Goal: Transaction & Acquisition: Purchase product/service

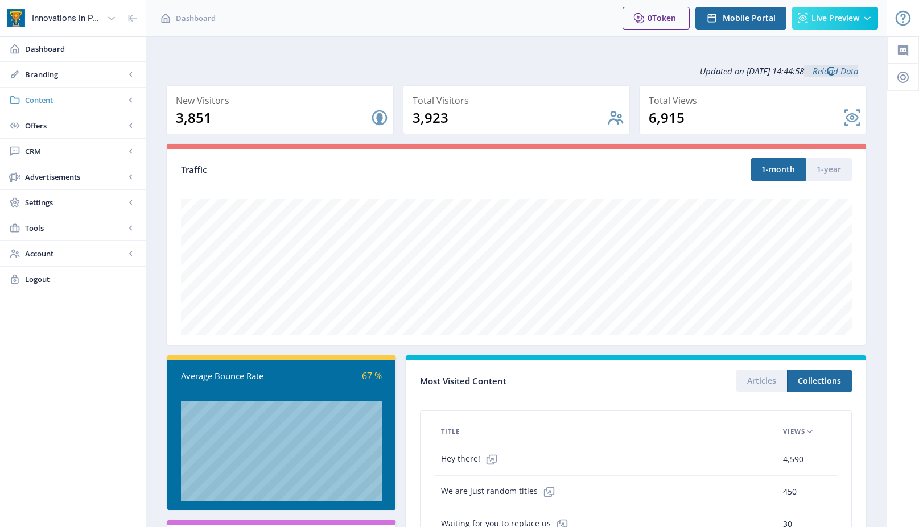
click at [41, 100] on span "Content" at bounding box center [75, 99] width 100 height 11
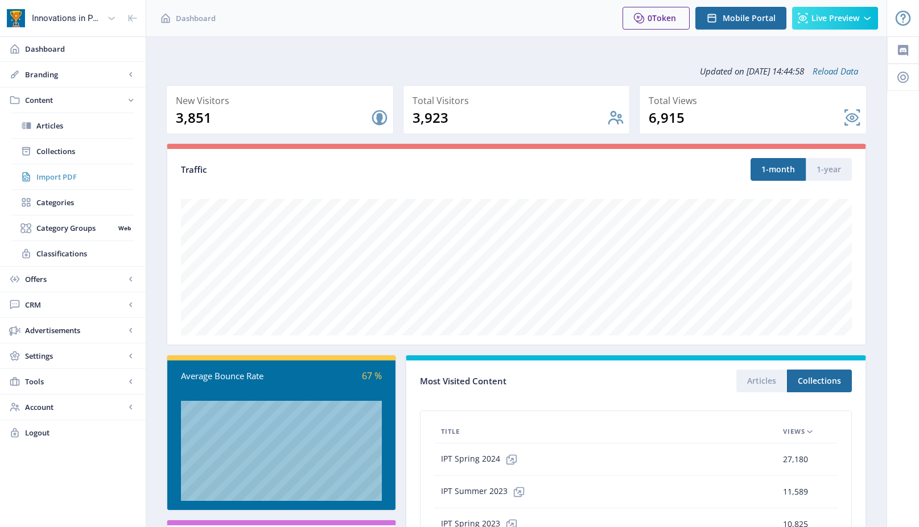
scroll to position [9, 0]
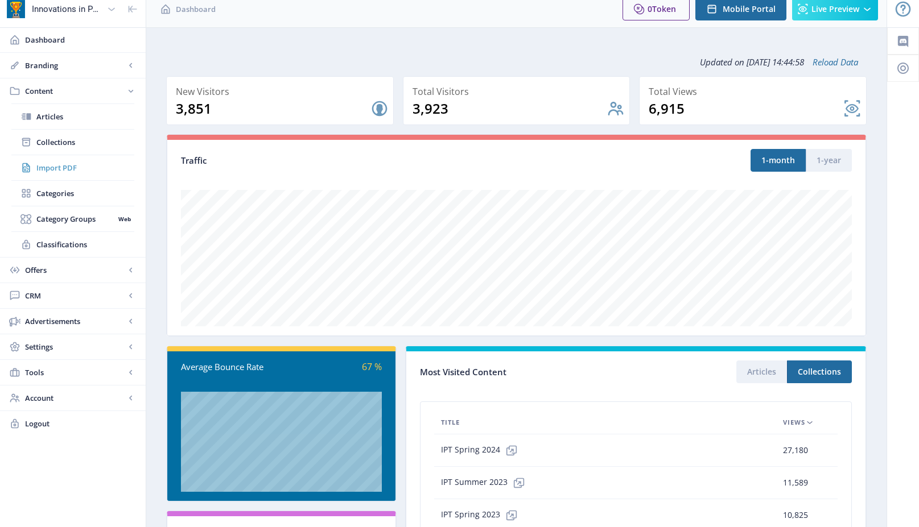
click at [59, 175] on link "Import PDF" at bounding box center [72, 167] width 123 height 25
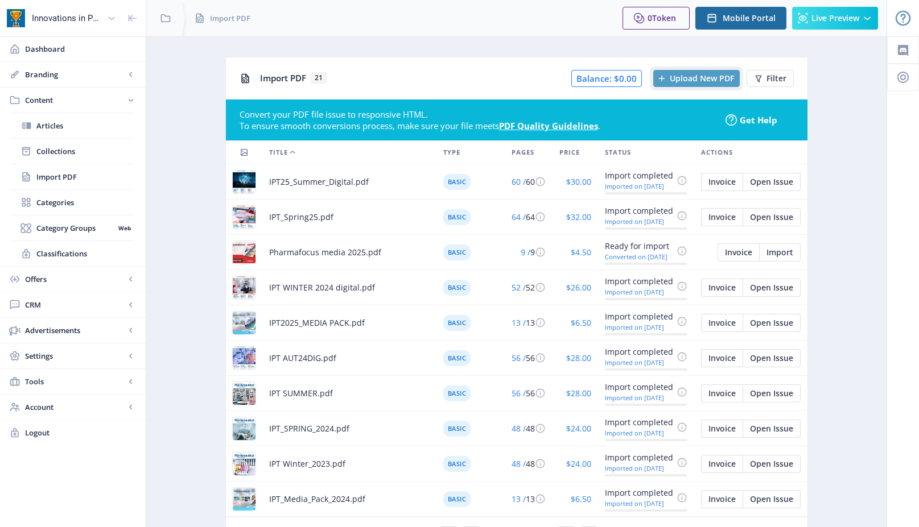
click at [696, 75] on span "Upload New PDF" at bounding box center [701, 78] width 64 height 9
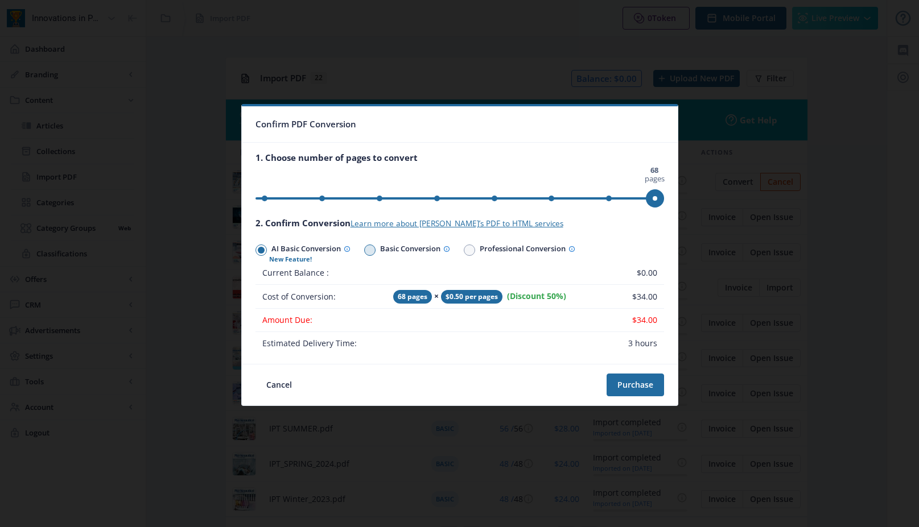
click at [370, 248] on span at bounding box center [369, 250] width 7 height 7
click at [365, 250] on input "Basic Conversion" at bounding box center [364, 250] width 1 height 1
radio input "true"
click at [473, 250] on span at bounding box center [469, 250] width 7 height 7
click at [464, 250] on input "Professional Conversion" at bounding box center [464, 250] width 1 height 1
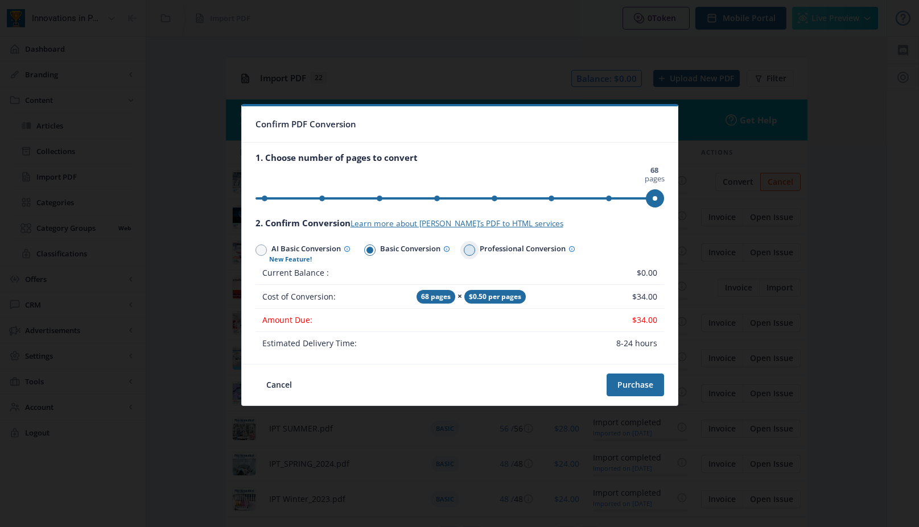
radio input "true"
click at [369, 251] on span at bounding box center [369, 250] width 7 height 7
click at [365, 250] on input "Basic Conversion" at bounding box center [364, 250] width 1 height 1
radio input "true"
click at [261, 251] on span at bounding box center [261, 250] width 7 height 7
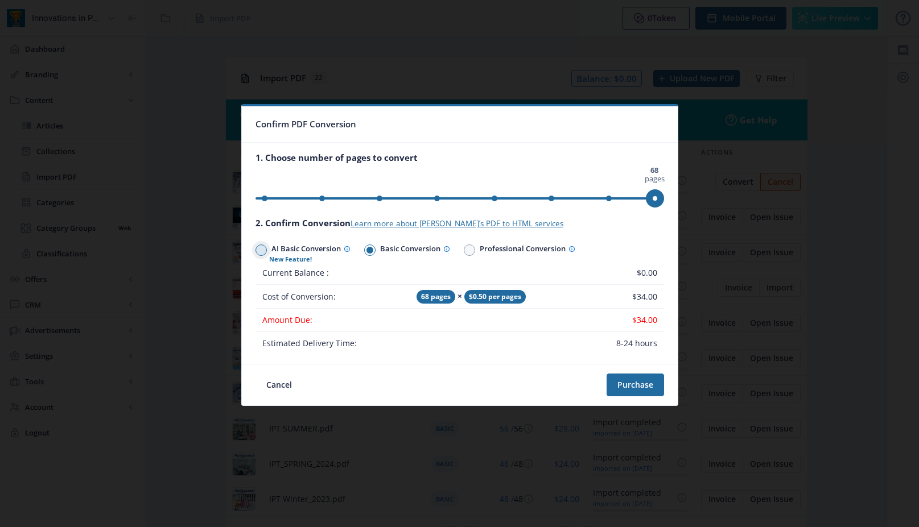
click at [256, 250] on input "AI Basic Conversion" at bounding box center [255, 250] width 1 height 1
radio input "true"
click at [371, 249] on span at bounding box center [369, 250] width 7 height 7
click at [365, 250] on input "Basic Conversion" at bounding box center [364, 250] width 1 height 1
radio input "true"
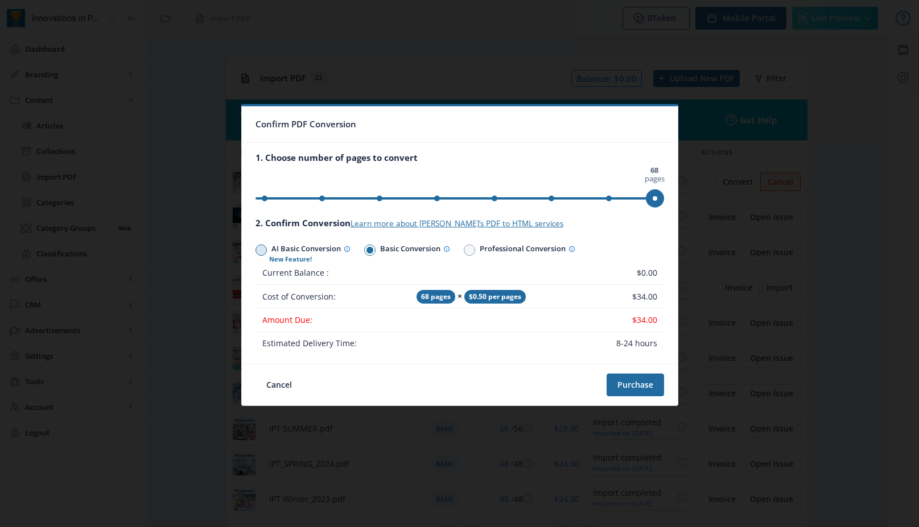
click at [260, 249] on span at bounding box center [261, 250] width 7 height 7
click at [256, 250] on input "AI Basic Conversion" at bounding box center [255, 250] width 1 height 1
radio input "true"
click at [452, 223] on link "Learn more about [PERSON_NAME]’s PDF to HTML services" at bounding box center [456, 223] width 213 height 10
click at [373, 248] on span at bounding box center [369, 250] width 7 height 7
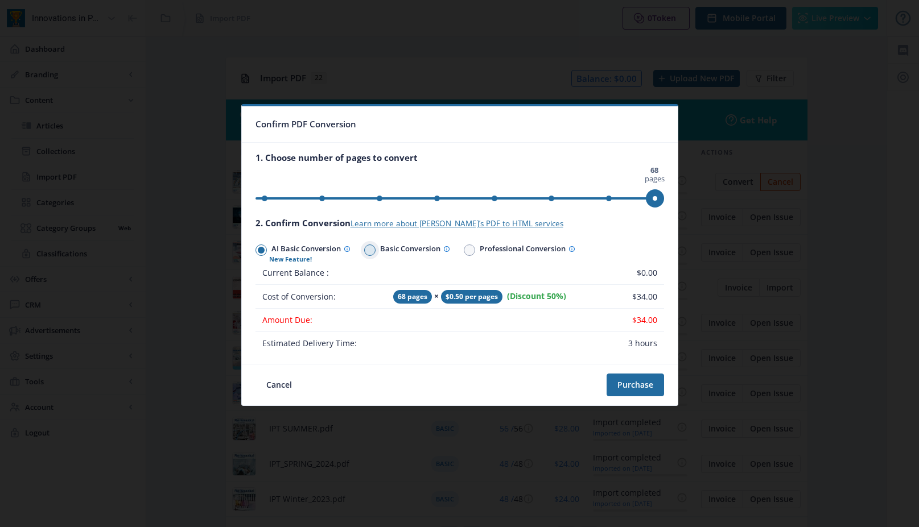
click at [365, 250] on input "Basic Conversion" at bounding box center [364, 250] width 1 height 1
radio input "true"
click at [261, 249] on span at bounding box center [261, 250] width 7 height 7
click at [256, 250] on input "AI Basic Conversion" at bounding box center [255, 250] width 1 height 1
radio input "true"
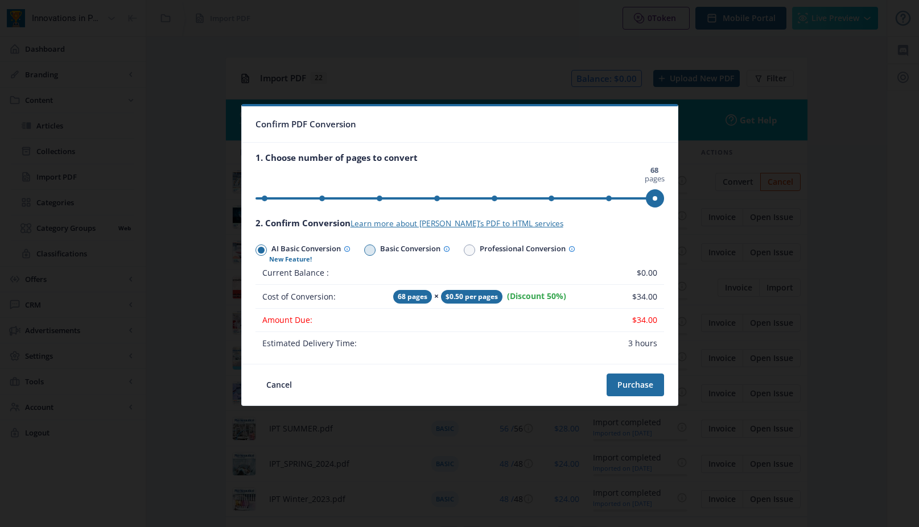
drag, startPoint x: 377, startPoint y: 249, endPoint x: 392, endPoint y: 256, distance: 16.8
click at [375, 249] on span at bounding box center [369, 250] width 11 height 11
click at [365, 250] on input "Basic Conversion" at bounding box center [364, 250] width 1 height 1
radio input "true"
click at [654, 388] on button "Purchase" at bounding box center [634, 385] width 57 height 23
